Goal: Task Accomplishment & Management: Manage account settings

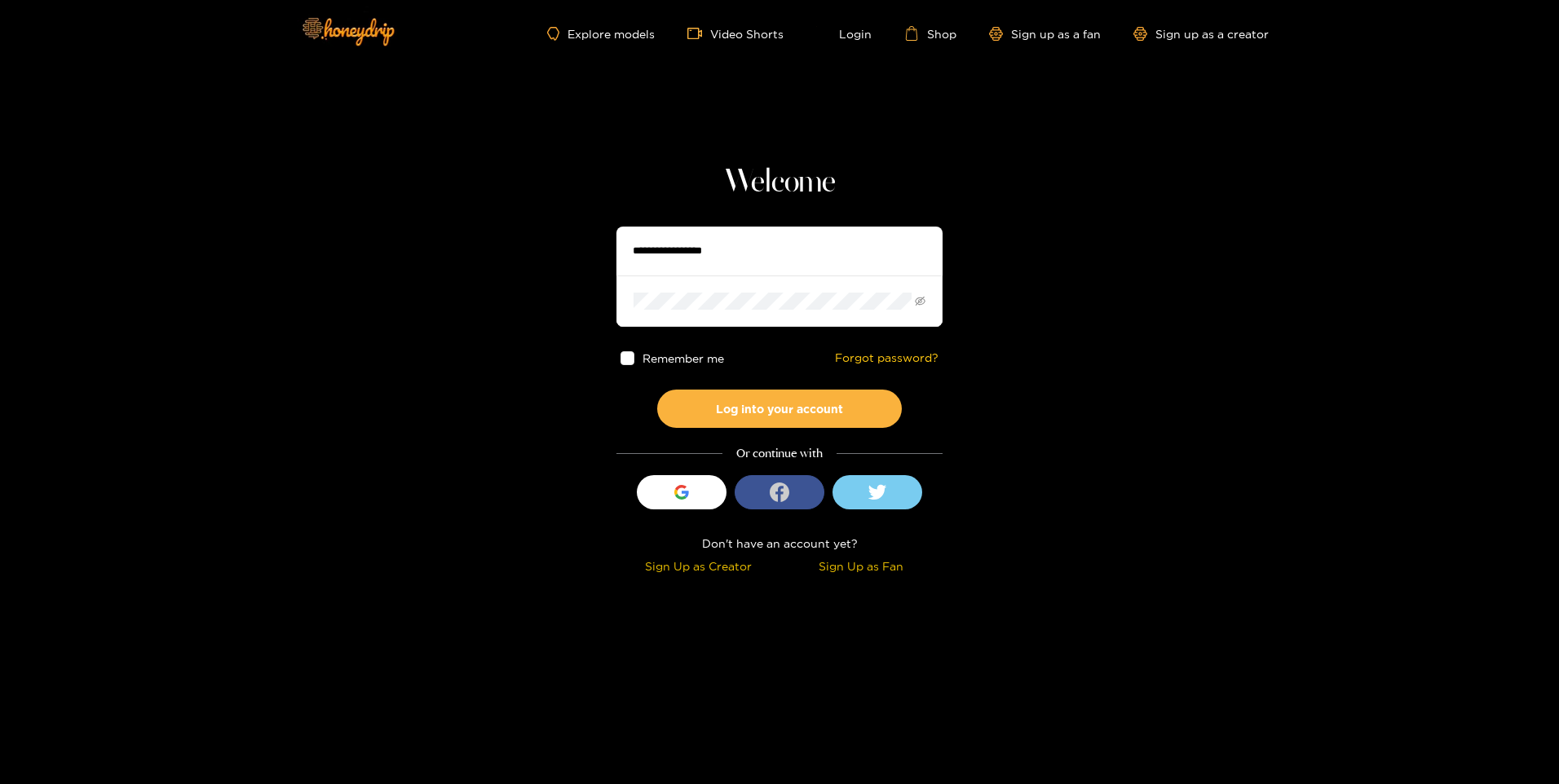
click at [783, 502] on icon "login_with" at bounding box center [780, 493] width 20 height 20
click at [774, 494] on icon "login_with" at bounding box center [780, 493] width 20 height 20
drag, startPoint x: 379, startPoint y: 34, endPoint x: 146, endPoint y: 268, distance: 330.2
click at [146, 268] on section "Welcome Remember me Forgot password? Log into your account Or continue with Sig…" at bounding box center [780, 290] width 1559 height 580
click at [870, 497] on icon at bounding box center [877, 493] width 20 height 16
